Goal: Book appointment/travel/reservation

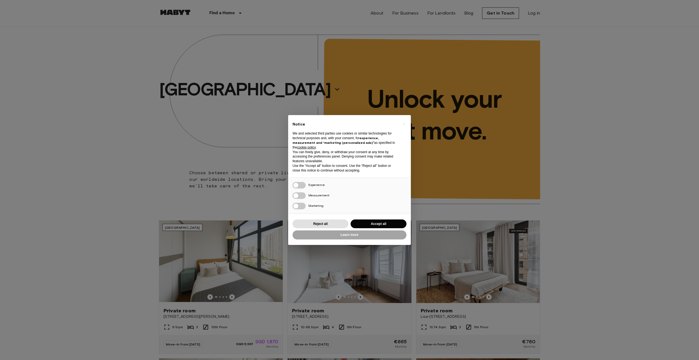
click at [241, 90] on div "× Notice We and selected third parties use cookies or similar technologies for …" at bounding box center [349, 180] width 699 height 360
drag, startPoint x: 277, startPoint y: 91, endPoint x: 285, endPoint y: 96, distance: 9.9
click at [280, 92] on div "× Notice We and selected third parties use cookies or similar technologies for …" at bounding box center [349, 180] width 699 height 360
drag, startPoint x: 314, startPoint y: 226, endPoint x: 312, endPoint y: 221, distance: 5.3
click at [314, 225] on button "Reject all" at bounding box center [321, 223] width 56 height 9
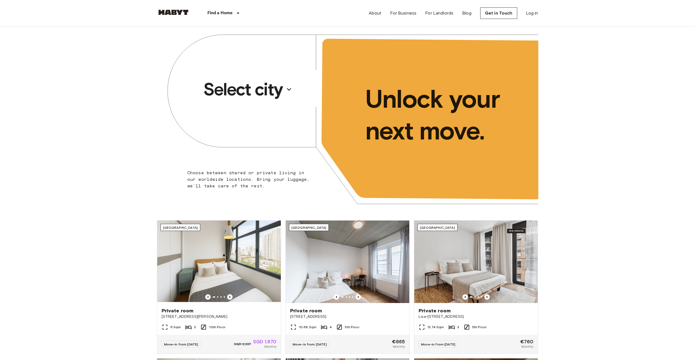
click at [273, 96] on p "Select city" at bounding box center [242, 89] width 79 height 22
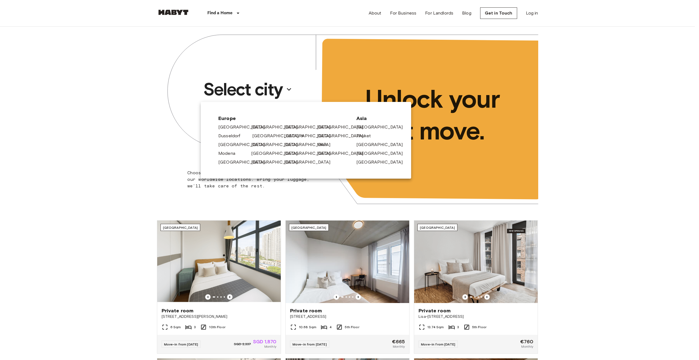
click at [255, 139] on link "[GEOGRAPHIC_DATA]" at bounding box center [278, 136] width 52 height 7
click at [256, 138] on link "[GEOGRAPHIC_DATA]" at bounding box center [278, 136] width 52 height 7
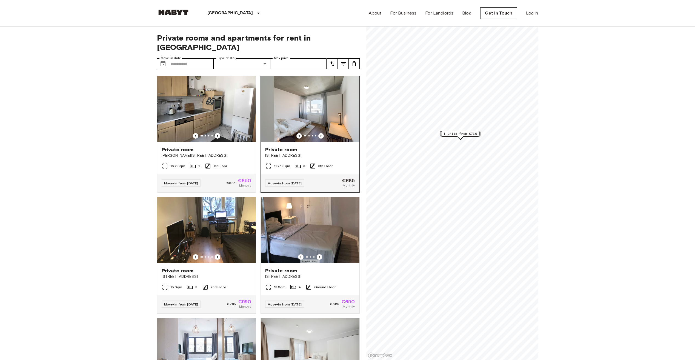
click at [326, 114] on img at bounding box center [310, 109] width 99 height 66
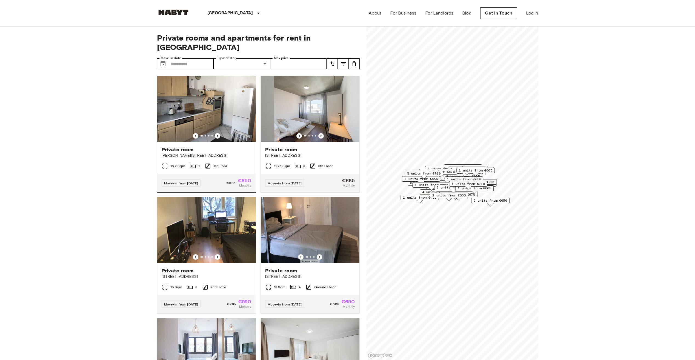
click at [227, 130] on img at bounding box center [206, 109] width 99 height 66
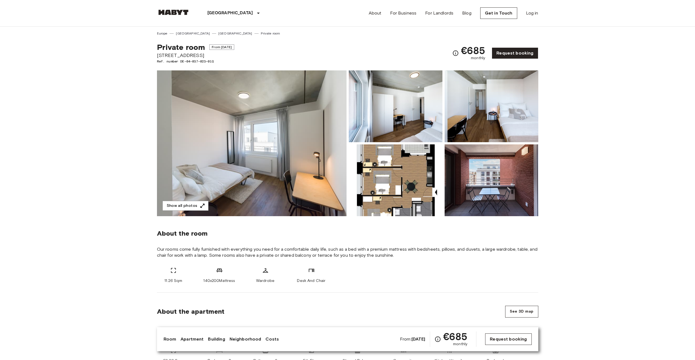
click at [498, 336] on link "Request booking" at bounding box center [508, 339] width 46 height 12
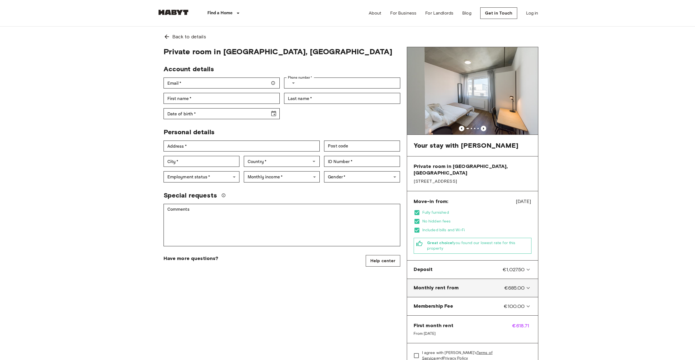
scroll to position [27, 0]
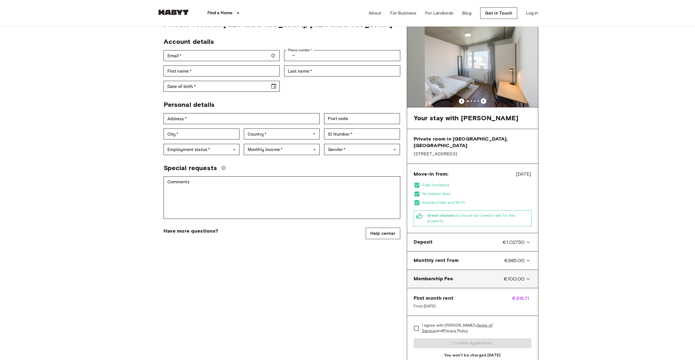
click at [437, 275] on span "Membership Fee" at bounding box center [434, 278] width 40 height 7
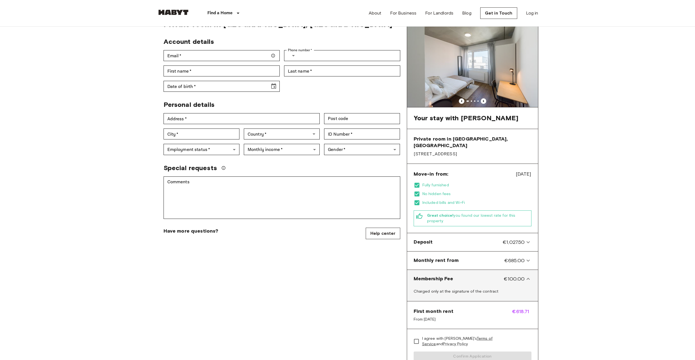
click at [437, 275] on span "Membership Fee" at bounding box center [434, 278] width 40 height 7
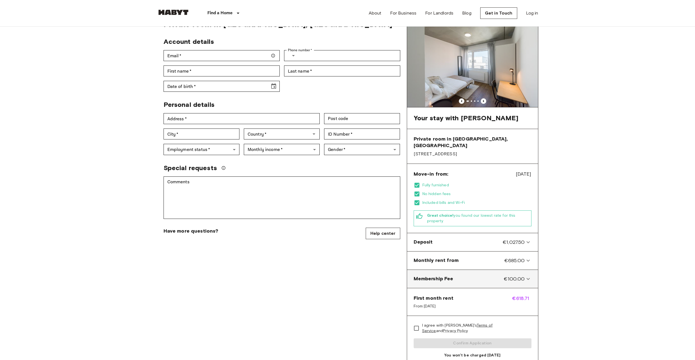
click at [437, 275] on span "Membership Fee" at bounding box center [434, 278] width 40 height 7
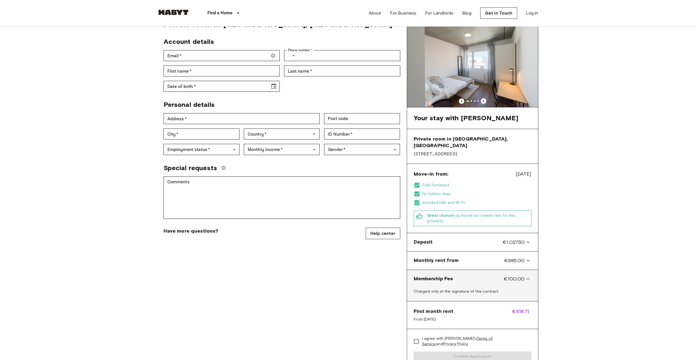
drag, startPoint x: 411, startPoint y: 267, endPoint x: 456, endPoint y: 265, distance: 44.9
click at [453, 272] on Fee-panel "Membership Fee €100.00" at bounding box center [472, 279] width 127 height 14
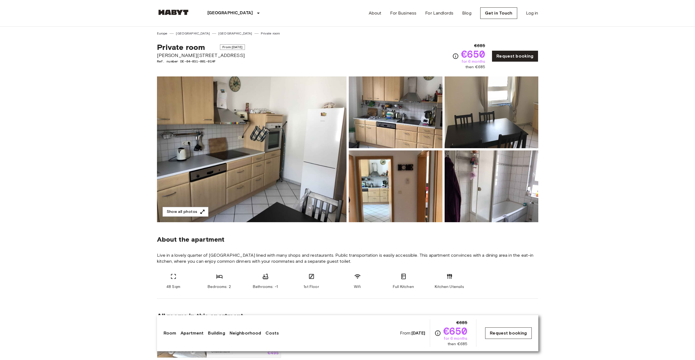
click at [522, 332] on link "Request booking" at bounding box center [508, 333] width 46 height 12
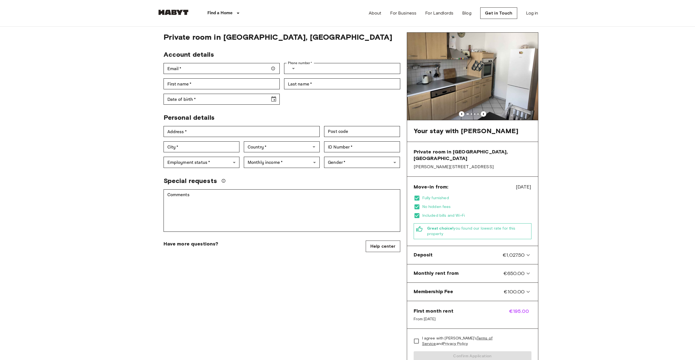
scroll to position [27, 0]
